Goal: Task Accomplishment & Management: Manage account settings

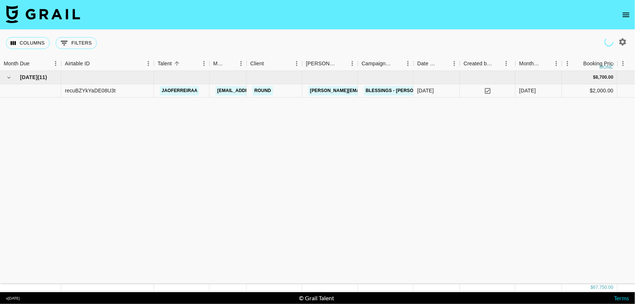
click at [623, 18] on icon "open drawer" at bounding box center [625, 14] width 9 height 9
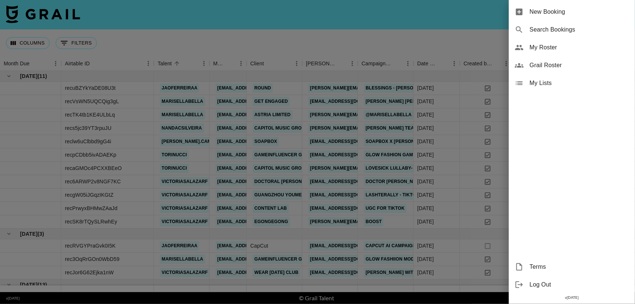
click at [560, 49] on span "My Roster" at bounding box center [578, 47] width 99 height 9
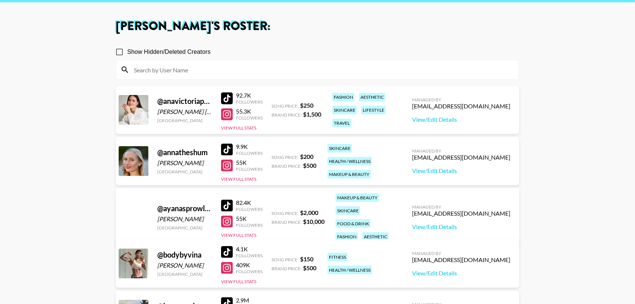
scroll to position [28, 0]
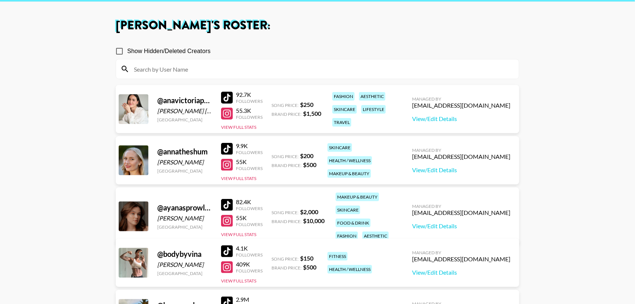
click at [227, 112] on div at bounding box center [227, 114] width 12 height 12
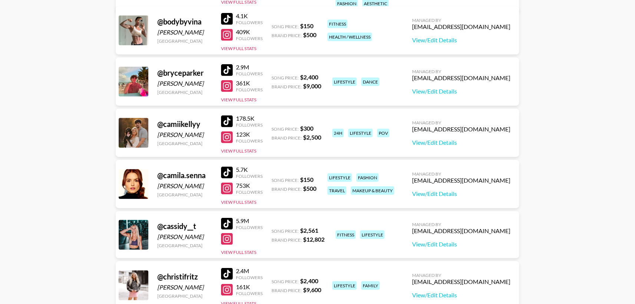
scroll to position [262, 0]
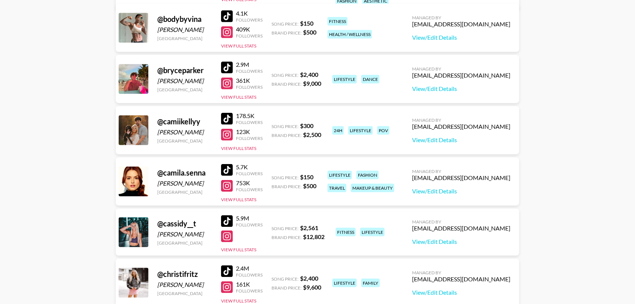
click at [231, 184] on div at bounding box center [227, 186] width 12 height 12
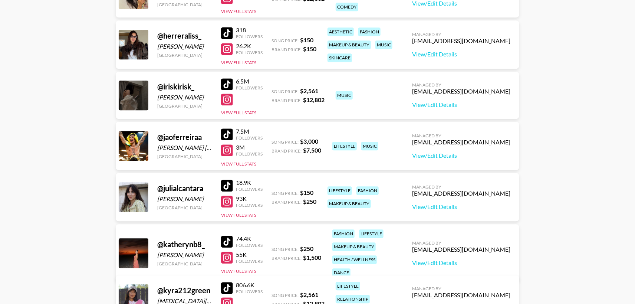
scroll to position [809, 0]
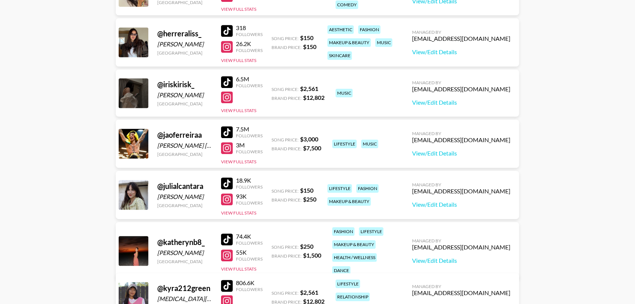
click at [227, 46] on div at bounding box center [227, 47] width 12 height 12
click at [229, 198] on div at bounding box center [227, 199] width 12 height 12
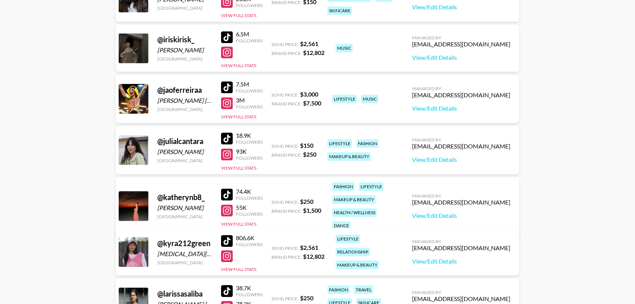
scroll to position [901, 0]
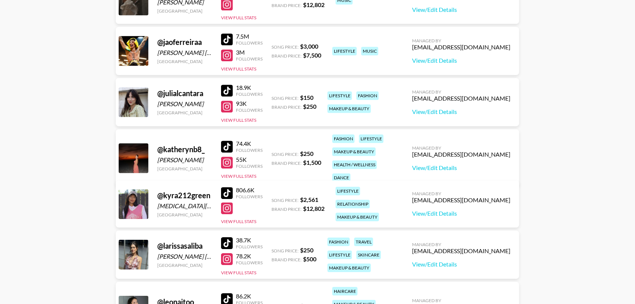
click at [227, 140] on div at bounding box center [227, 146] width 12 height 12
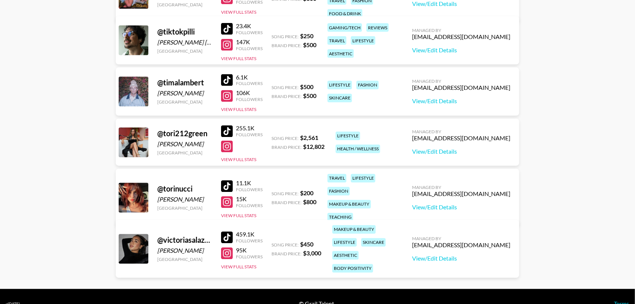
scroll to position [1839, 0]
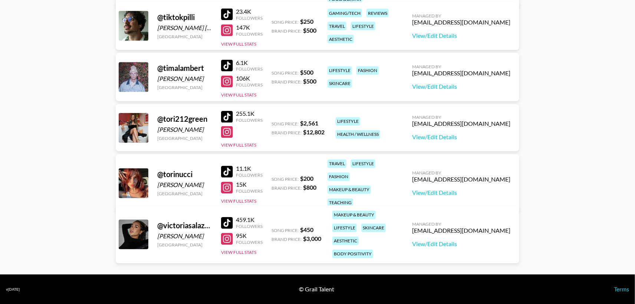
click at [228, 182] on div at bounding box center [227, 188] width 12 height 12
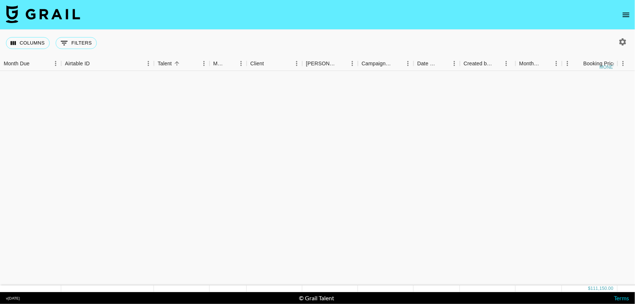
click at [627, 13] on icon "open drawer" at bounding box center [625, 15] width 7 height 4
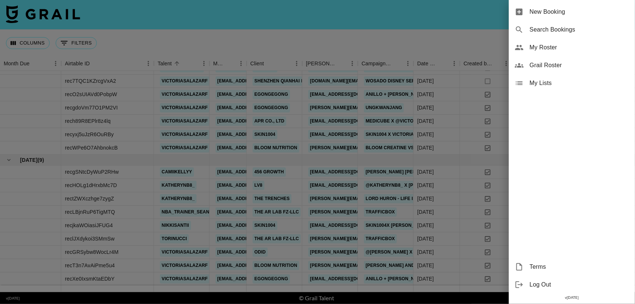
click at [550, 51] on span "My Roster" at bounding box center [578, 47] width 99 height 9
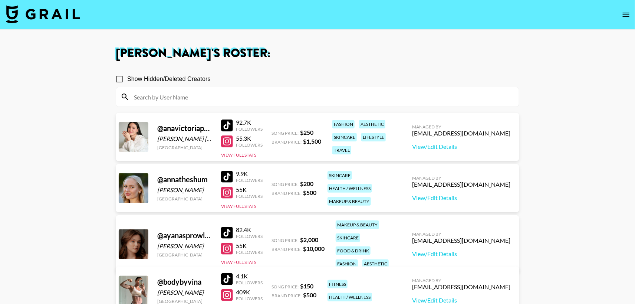
click at [326, 102] on div at bounding box center [317, 96] width 403 height 19
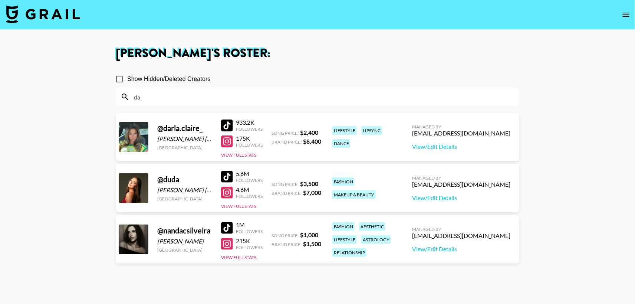
type input "da"
drag, startPoint x: 322, startPoint y: 133, endPoint x: 296, endPoint y: 133, distance: 26.3
click at [296, 133] on div "@ darla.claire_ Darla Claire United States 933.2K Followers 175K Followers View…" at bounding box center [317, 137] width 403 height 48
copy div ": $ 2,400"
click at [628, 13] on icon "open drawer" at bounding box center [625, 15] width 7 height 4
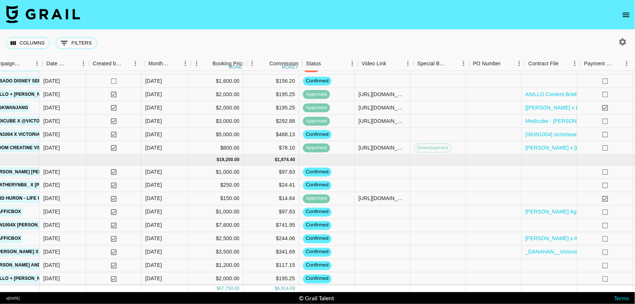
scroll to position [308, 399]
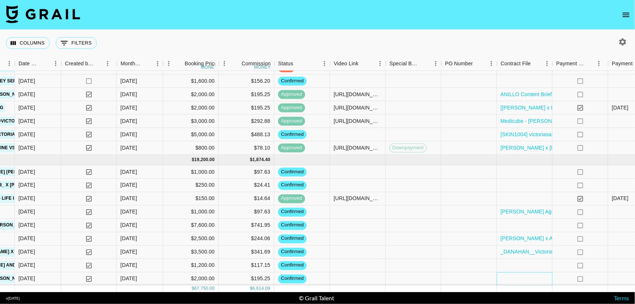
click at [517, 277] on div at bounding box center [525, 278] width 56 height 13
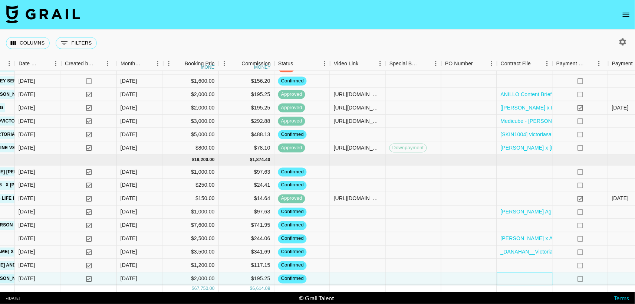
click at [517, 277] on div at bounding box center [525, 278] width 56 height 13
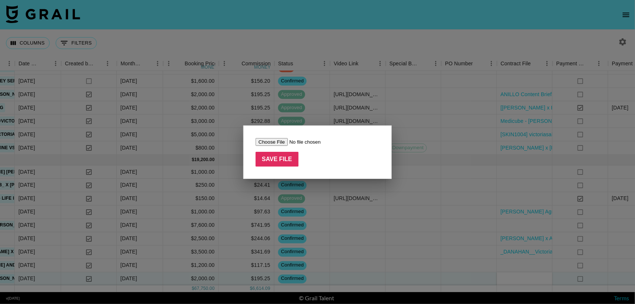
click at [272, 142] on input "file" at bounding box center [302, 142] width 94 height 8
type input "C:\fakepath\[[PERSON_NAME] x EOEO] Agreement for ANILLO Second Collaboration (2…"
click at [279, 154] on input "Save File" at bounding box center [276, 159] width 43 height 15
